Goal: Task Accomplishment & Management: Complete application form

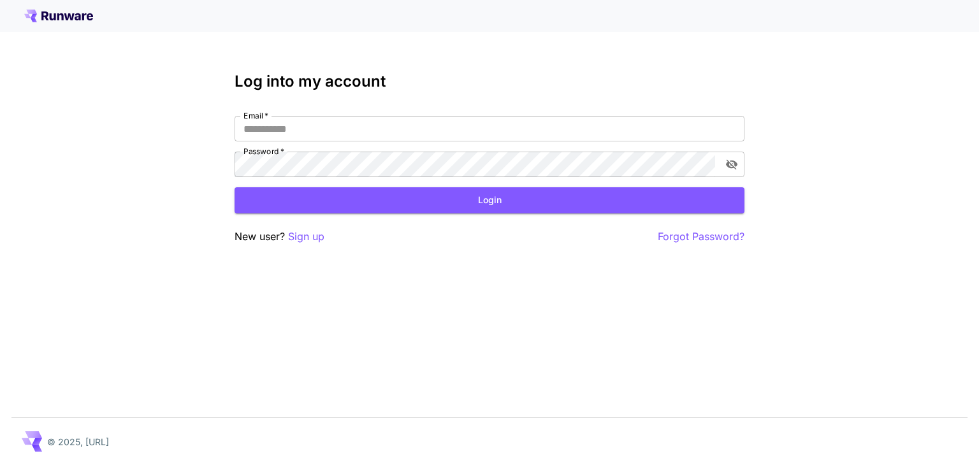
drag, startPoint x: 284, startPoint y: 101, endPoint x: 279, endPoint y: 112, distance: 12.3
click at [283, 103] on div "Log into my account Email   * Email   * Password   * Password   * Login New use…" at bounding box center [490, 159] width 510 height 172
click at [278, 117] on input "Email   *" at bounding box center [490, 129] width 510 height 26
click at [300, 232] on p "Sign up" at bounding box center [306, 237] width 36 height 16
